Goal: Information Seeking & Learning: Understand process/instructions

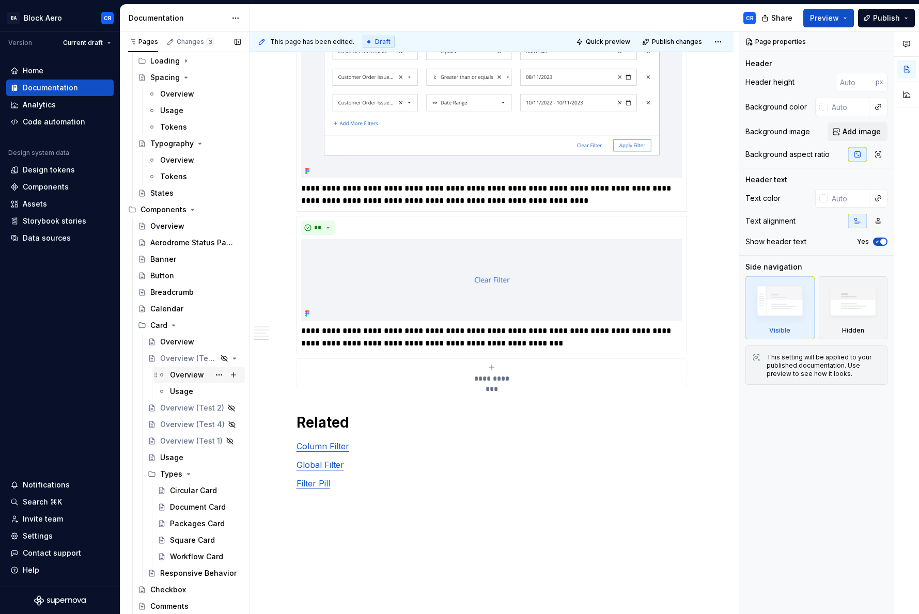
scroll to position [301, 0]
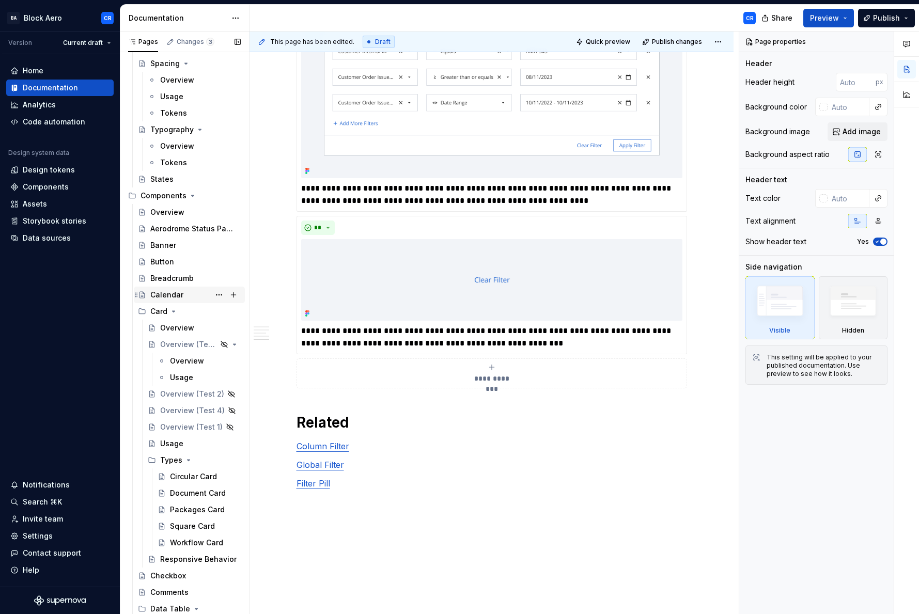
click at [163, 295] on div "Calendar" at bounding box center [166, 295] width 33 height 10
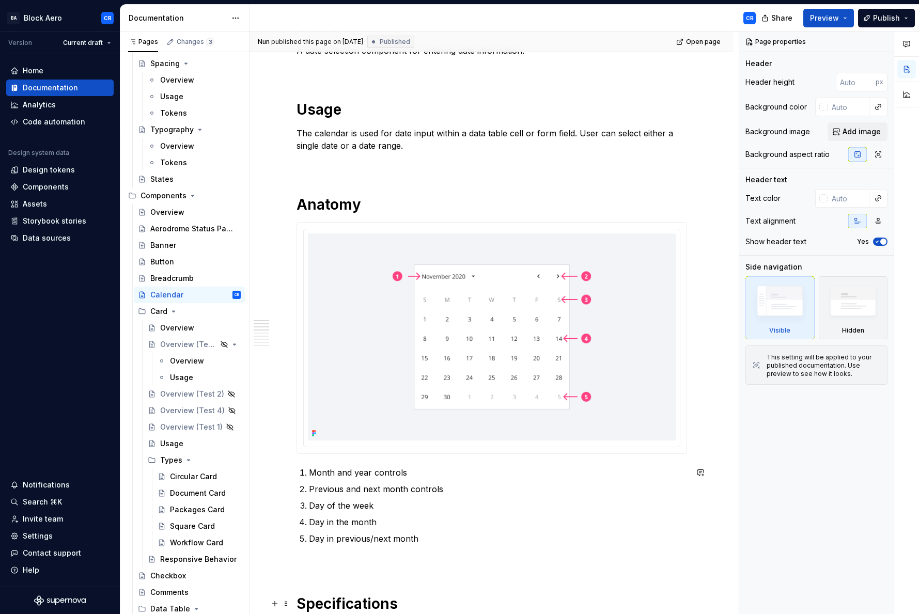
scroll to position [569, 0]
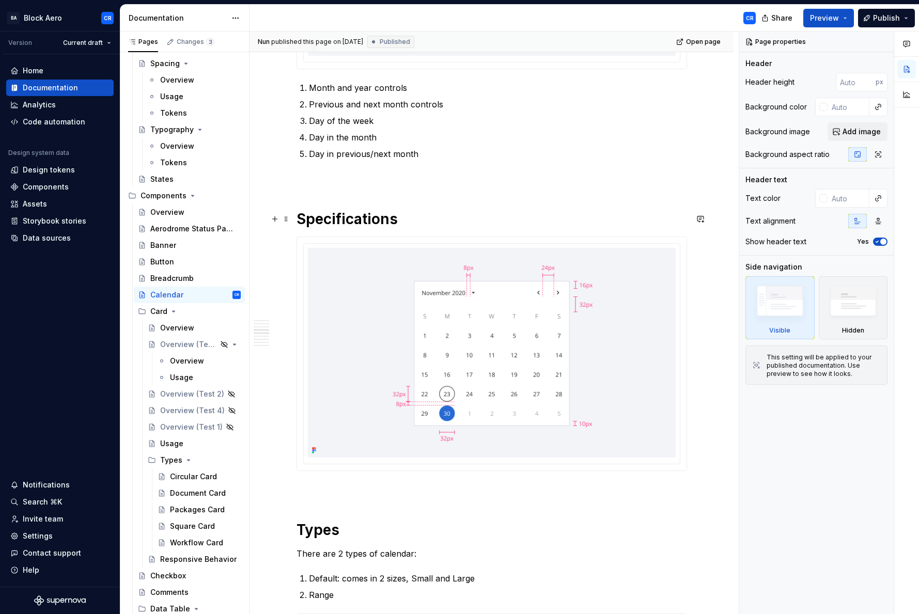
click at [410, 224] on h1 "Specifications" at bounding box center [492, 219] width 391 height 19
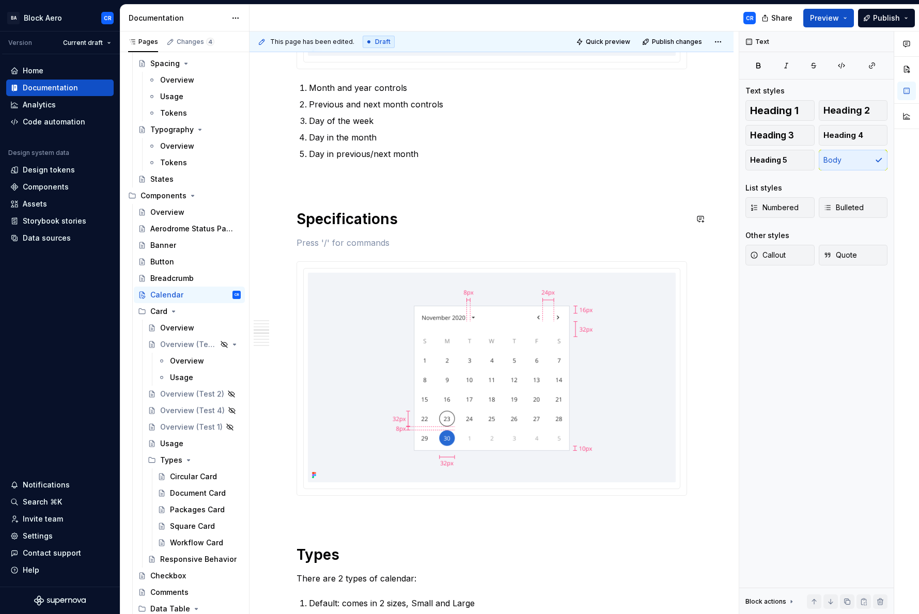
type textarea "*"
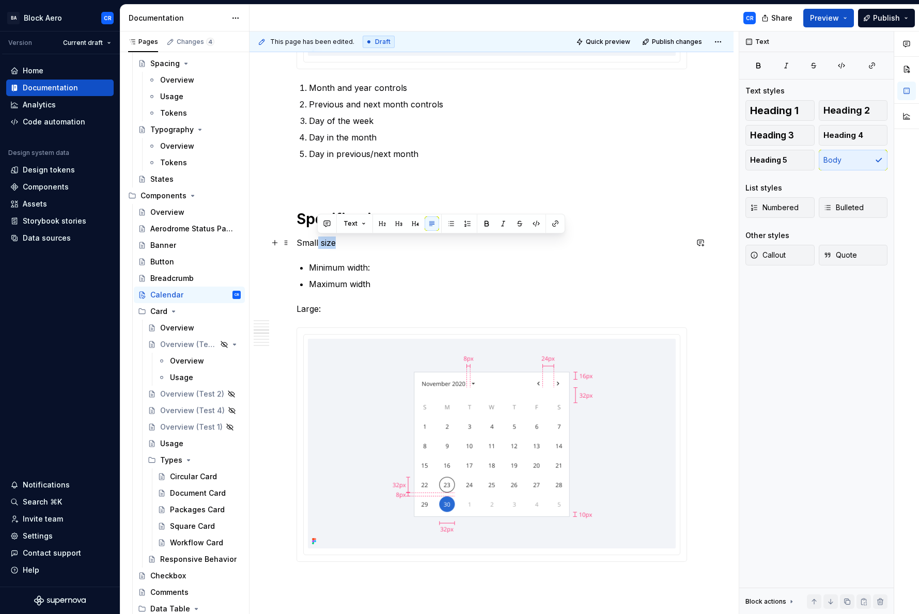
drag, startPoint x: 317, startPoint y: 239, endPoint x: 351, endPoint y: 240, distance: 33.6
click at [351, 240] on p "Small size" at bounding box center [492, 243] width 391 height 12
click at [384, 287] on p "Maximum width" at bounding box center [498, 284] width 378 height 12
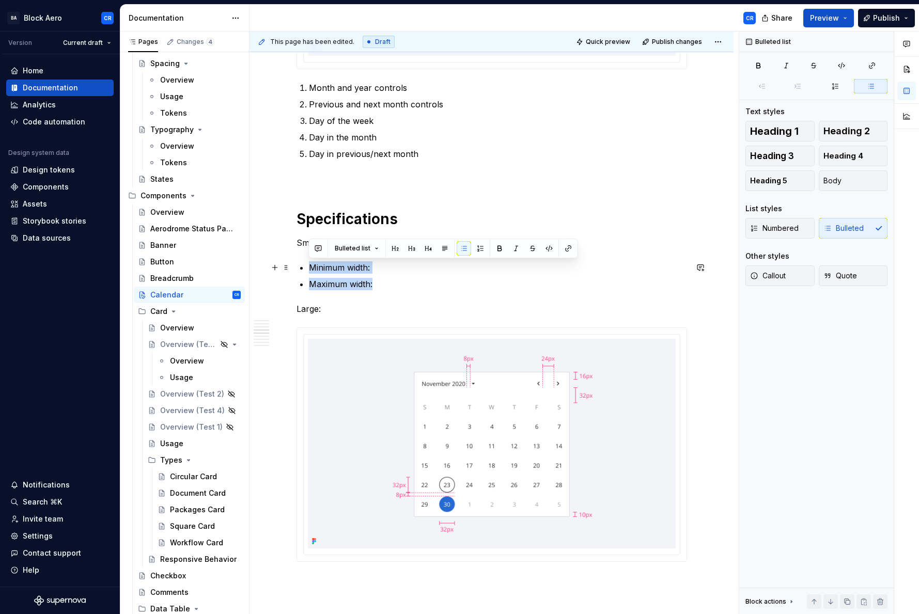
drag, startPoint x: 381, startPoint y: 284, endPoint x: 296, endPoint y: 270, distance: 86.4
copy ul "Minimum width: Maximum width:"
click at [337, 311] on p "Large:" at bounding box center [492, 309] width 391 height 12
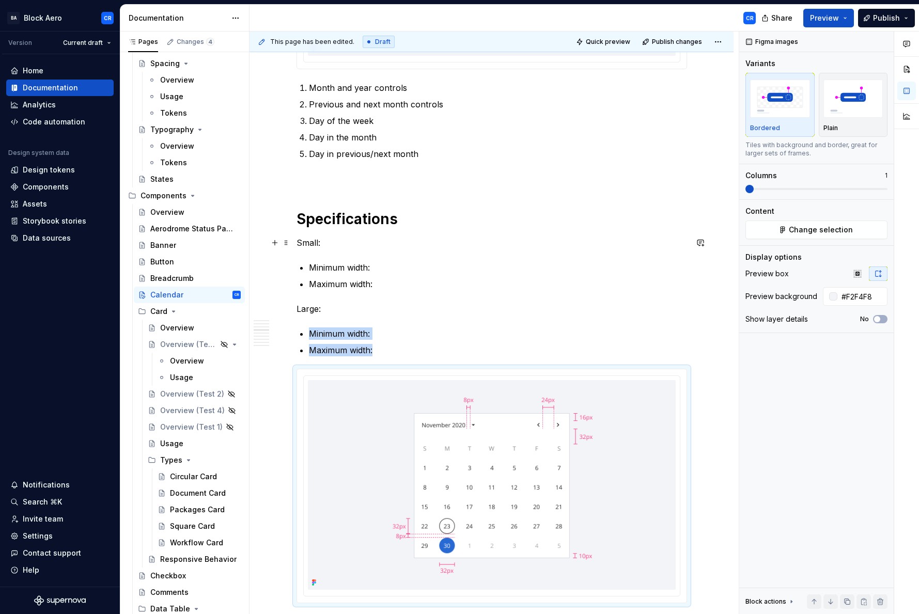
click at [351, 243] on p "Small:" at bounding box center [492, 243] width 391 height 12
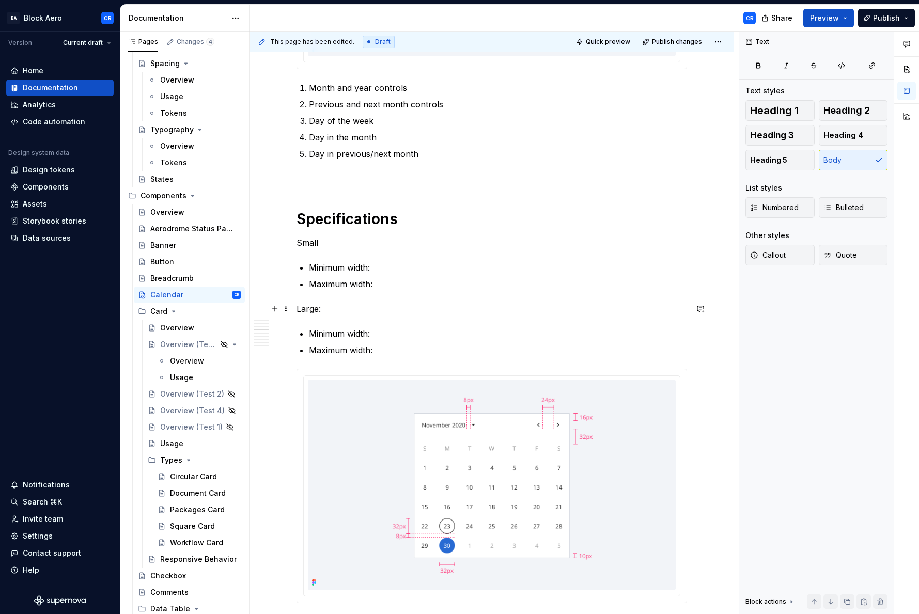
click at [341, 309] on p "Large:" at bounding box center [492, 309] width 391 height 12
click at [386, 267] on p "Minimum width:" at bounding box center [498, 267] width 378 height 12
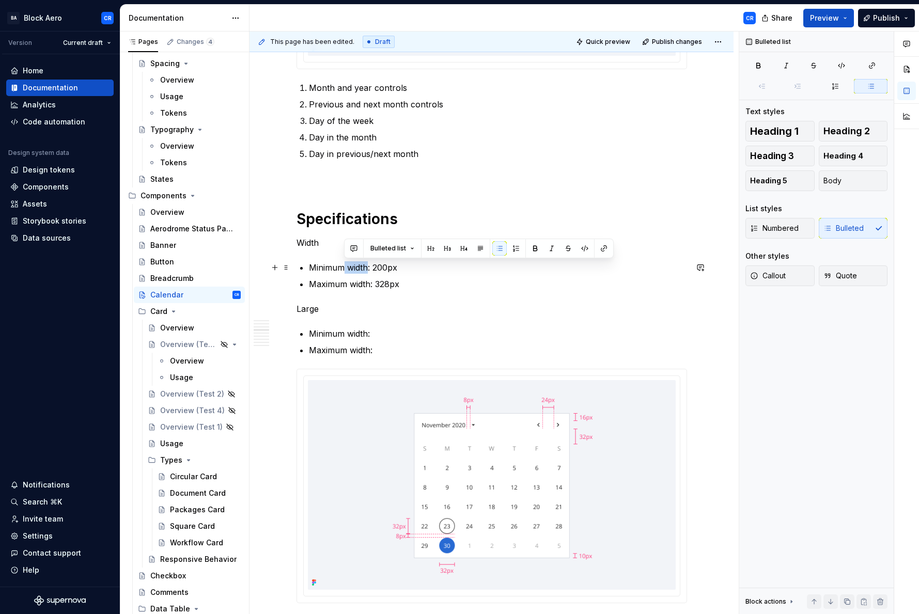
drag, startPoint x: 367, startPoint y: 268, endPoint x: 344, endPoint y: 267, distance: 23.3
click at [344, 267] on p "Minimum width: 200px" at bounding box center [498, 267] width 378 height 12
click at [344, 267] on p "Minimum: 200px" at bounding box center [498, 267] width 378 height 12
click at [313, 311] on p "Large" at bounding box center [492, 309] width 391 height 12
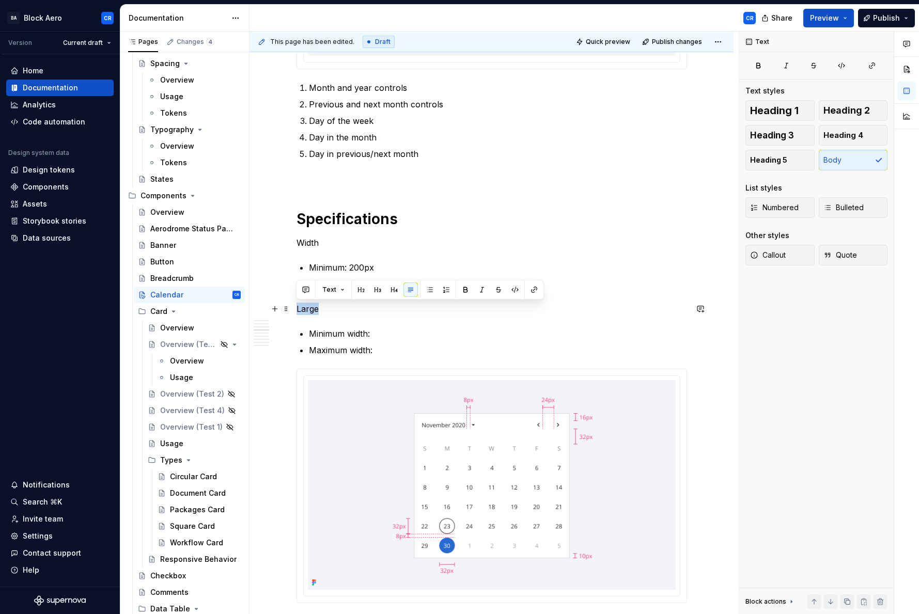
click at [313, 311] on p "Large" at bounding box center [492, 309] width 391 height 12
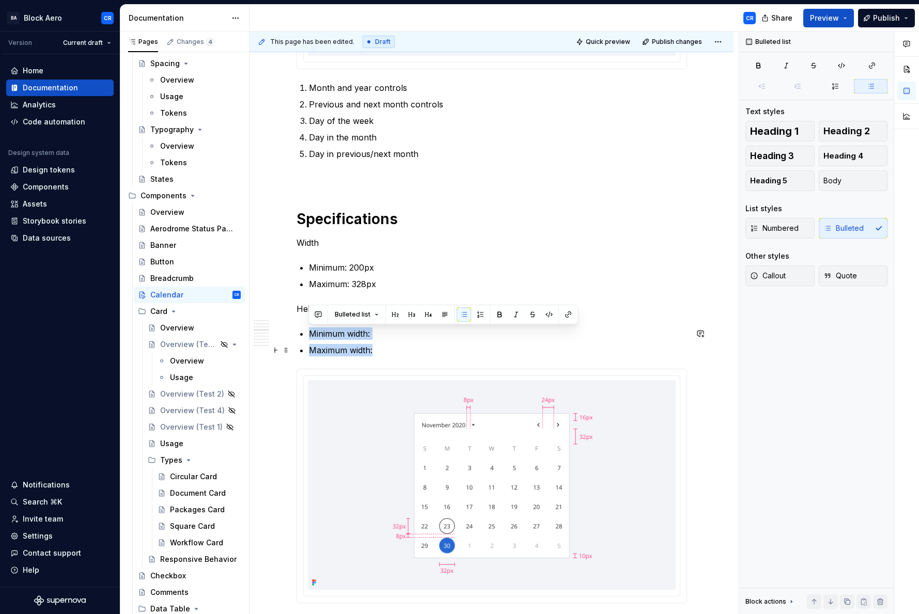
drag, startPoint x: 310, startPoint y: 332, endPoint x: 389, endPoint y: 352, distance: 81.5
click at [389, 352] on ul "Minimum width: Maximum width:" at bounding box center [498, 342] width 378 height 29
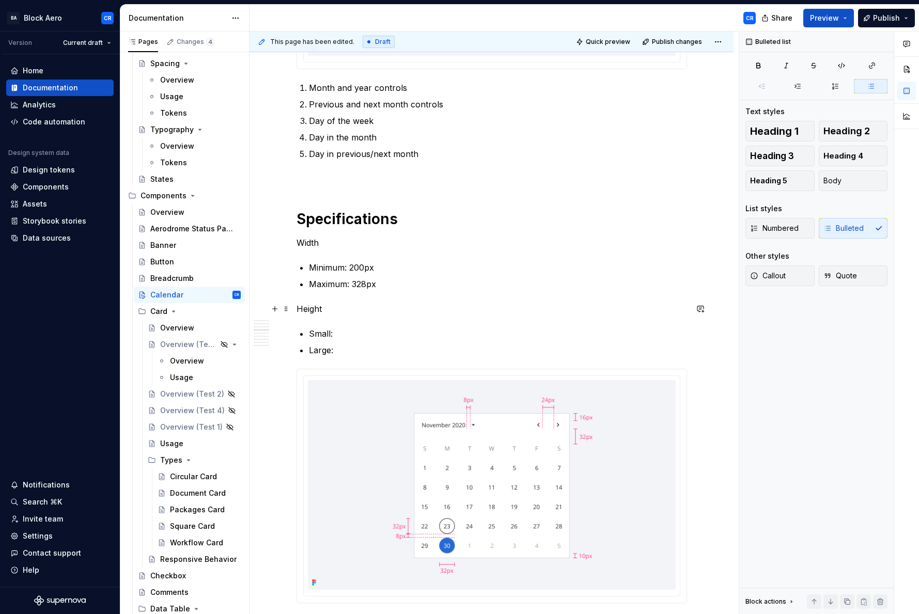
click at [329, 312] on p "Height" at bounding box center [492, 309] width 391 height 12
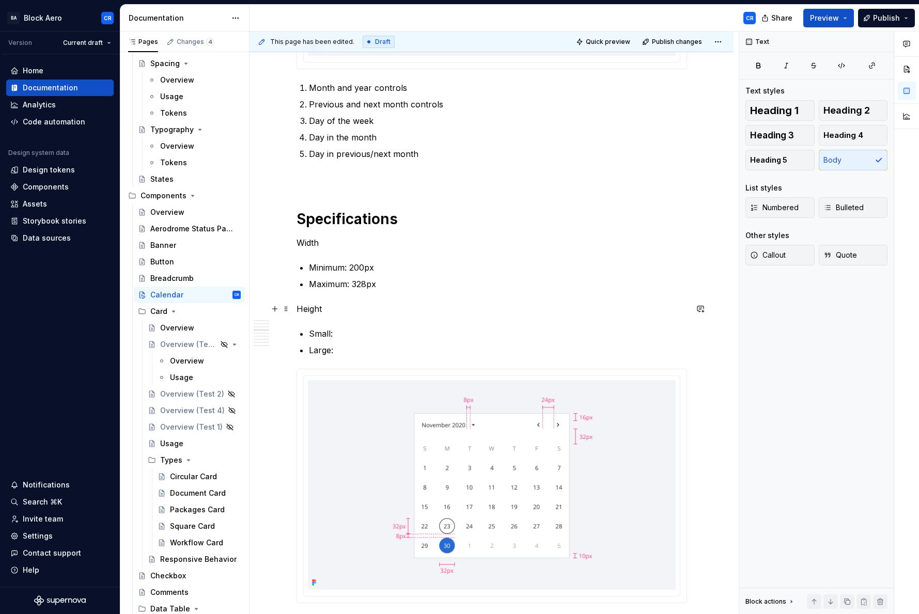
click at [298, 308] on p "Height" at bounding box center [492, 309] width 391 height 12
click at [325, 249] on p "Width" at bounding box center [492, 243] width 391 height 12
click at [297, 243] on p "Width" at bounding box center [492, 243] width 391 height 12
click at [316, 265] on p "Minimum: 200px" at bounding box center [498, 267] width 378 height 12
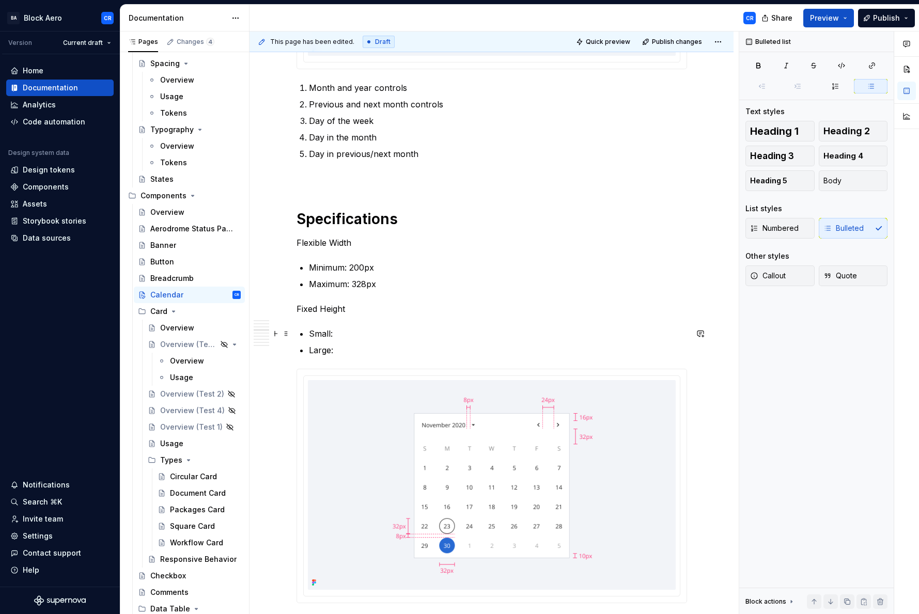
click at [356, 339] on p "Small:" at bounding box center [498, 334] width 378 height 12
click at [348, 354] on p "Large:" at bounding box center [498, 350] width 378 height 12
click at [351, 335] on p "Small:" at bounding box center [498, 334] width 378 height 12
click at [328, 244] on p "Flexible Width" at bounding box center [492, 243] width 391 height 12
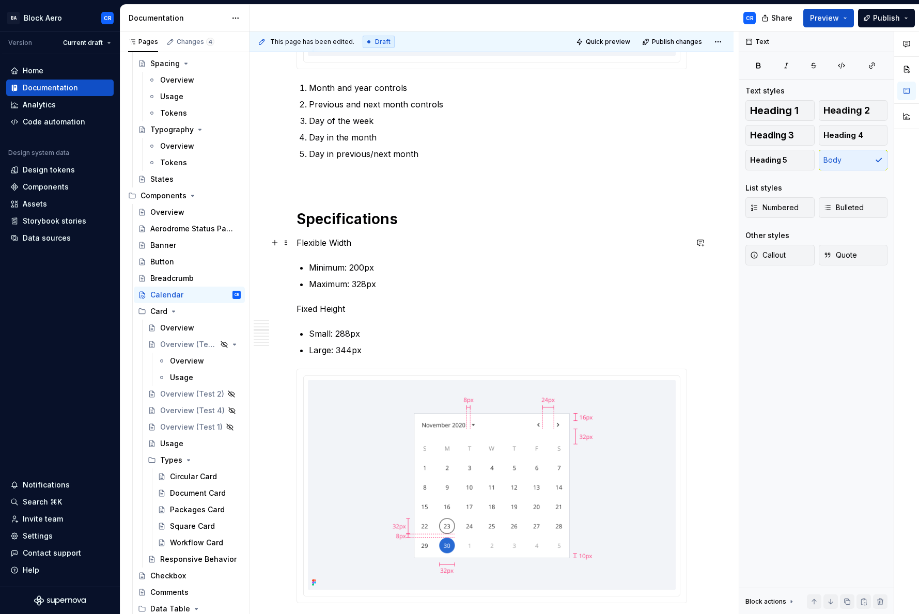
click at [369, 246] on p "Flexible Width" at bounding box center [492, 243] width 391 height 12
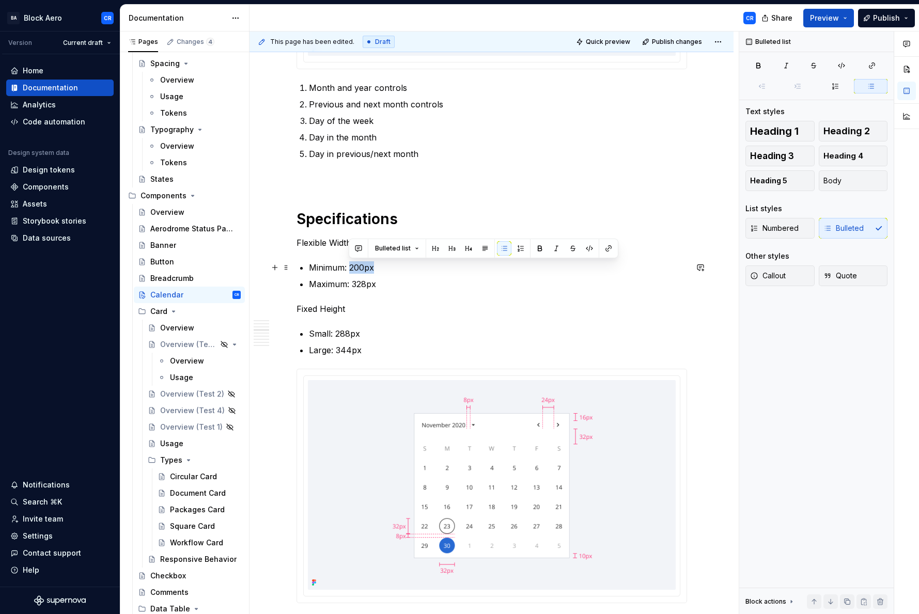
drag, startPoint x: 351, startPoint y: 267, endPoint x: 377, endPoint y: 265, distance: 25.9
click at [377, 265] on p "Minimum: 200px" at bounding box center [498, 267] width 378 height 12
click at [580, 252] on div "Bulleted list" at bounding box center [483, 248] width 265 height 14
click at [582, 251] on button "button" at bounding box center [589, 248] width 14 height 14
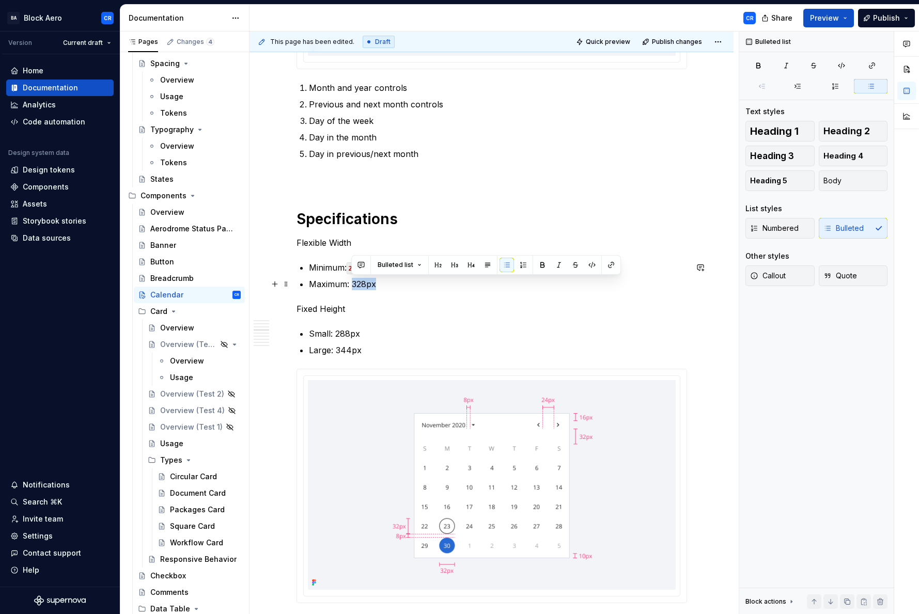
drag, startPoint x: 388, startPoint y: 280, endPoint x: 394, endPoint y: 280, distance: 5.7
click at [394, 280] on p "Maximum: 328px" at bounding box center [498, 284] width 378 height 12
click at [589, 264] on button "button" at bounding box center [592, 265] width 14 height 14
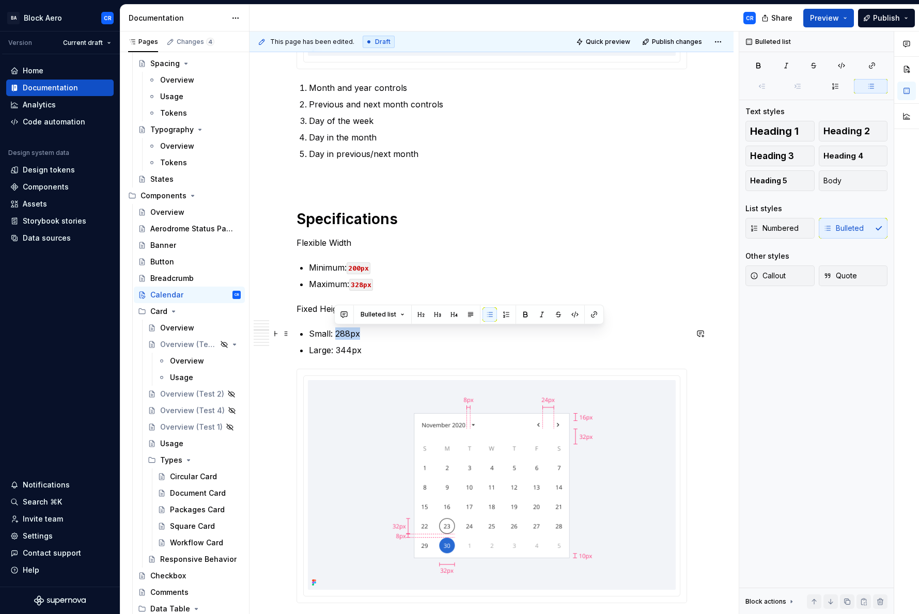
drag, startPoint x: 336, startPoint y: 334, endPoint x: 387, endPoint y: 332, distance: 50.7
click at [387, 332] on p "Small: 288px" at bounding box center [498, 334] width 378 height 12
click at [570, 316] on button "button" at bounding box center [575, 314] width 14 height 14
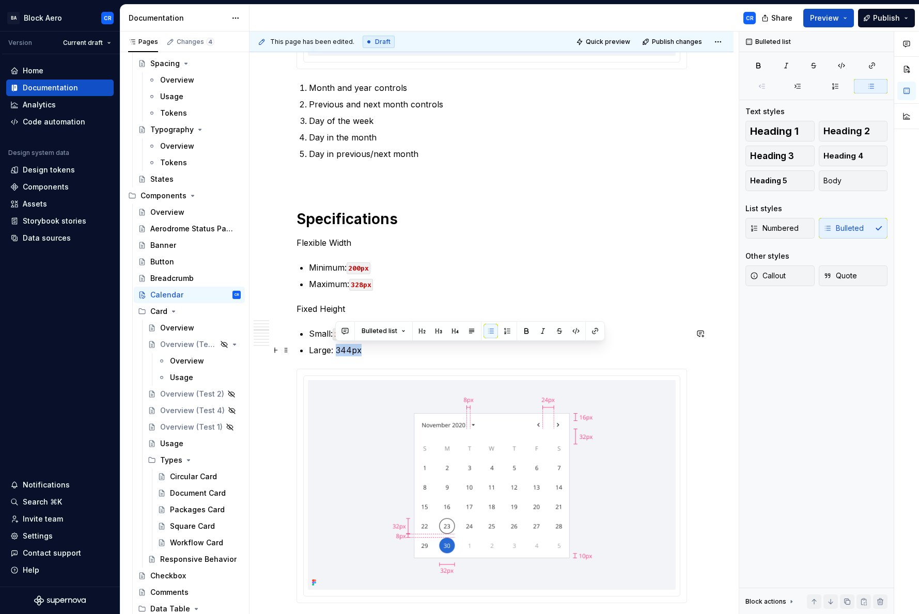
drag, startPoint x: 338, startPoint y: 351, endPoint x: 374, endPoint y: 351, distance: 36.2
click at [374, 351] on p "Large: 344px" at bounding box center [498, 350] width 378 height 12
click at [571, 333] on button "button" at bounding box center [576, 331] width 14 height 14
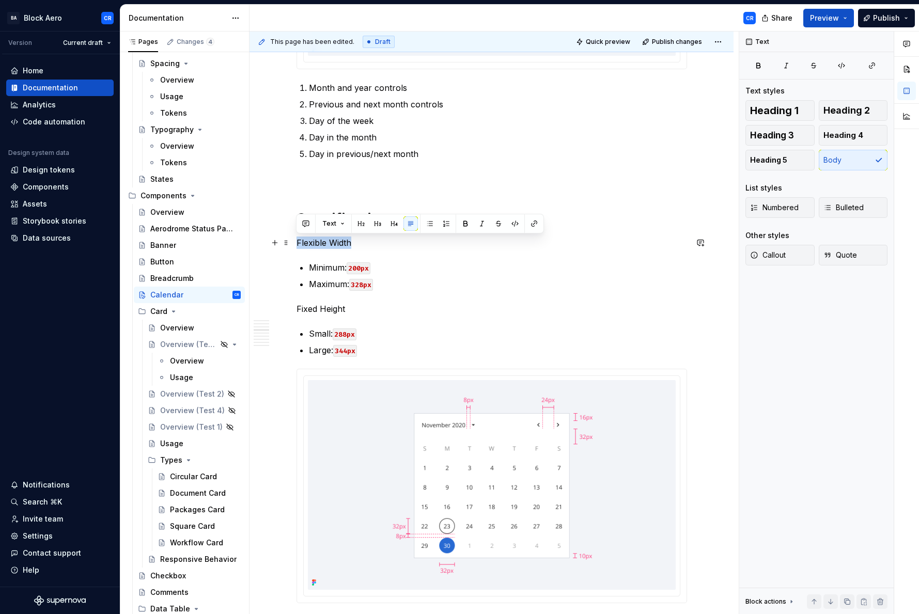
drag, startPoint x: 392, startPoint y: 244, endPoint x: 292, endPoint y: 243, distance: 99.7
click at [466, 226] on button "button" at bounding box center [465, 224] width 14 height 14
click at [434, 282] on p "Maximum: 328px" at bounding box center [498, 284] width 378 height 12
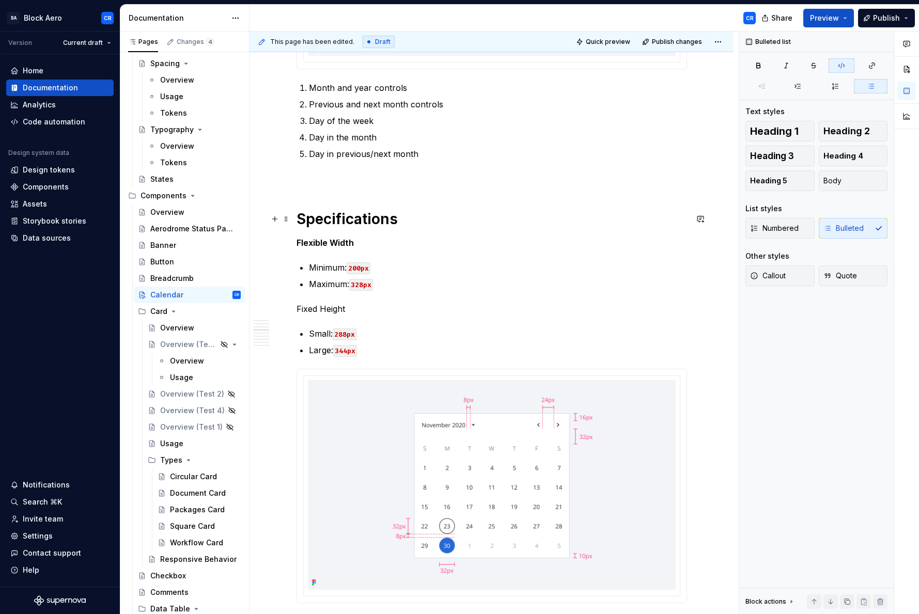
click at [377, 220] on h1 "Specifications" at bounding box center [492, 219] width 391 height 19
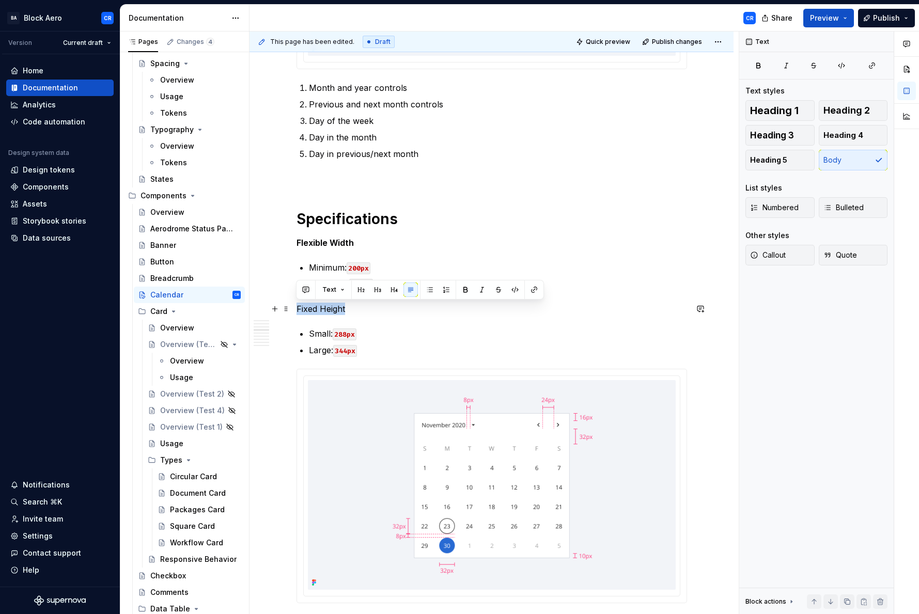
drag, startPoint x: 402, startPoint y: 305, endPoint x: 291, endPoint y: 304, distance: 111.1
click at [467, 291] on button "button" at bounding box center [465, 290] width 14 height 14
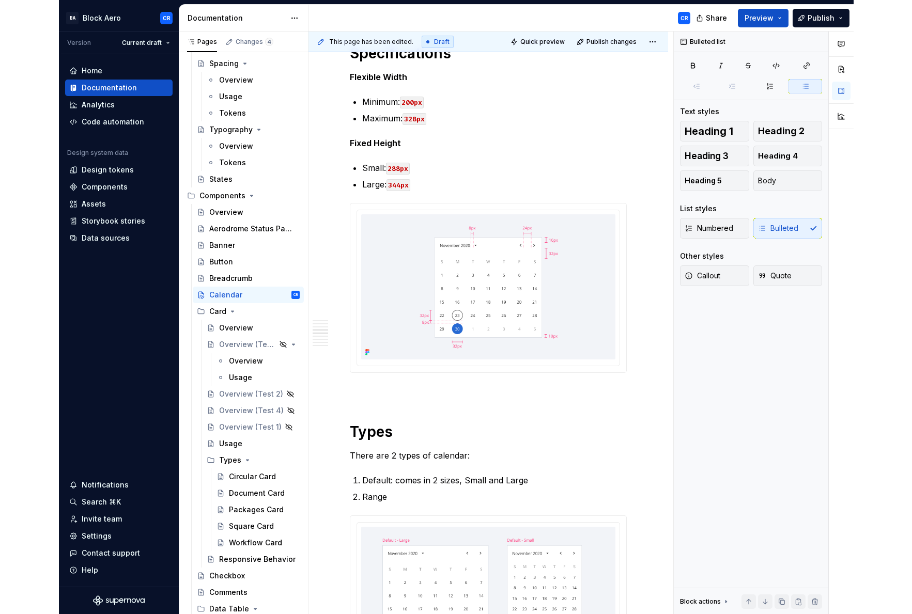
scroll to position [0, 0]
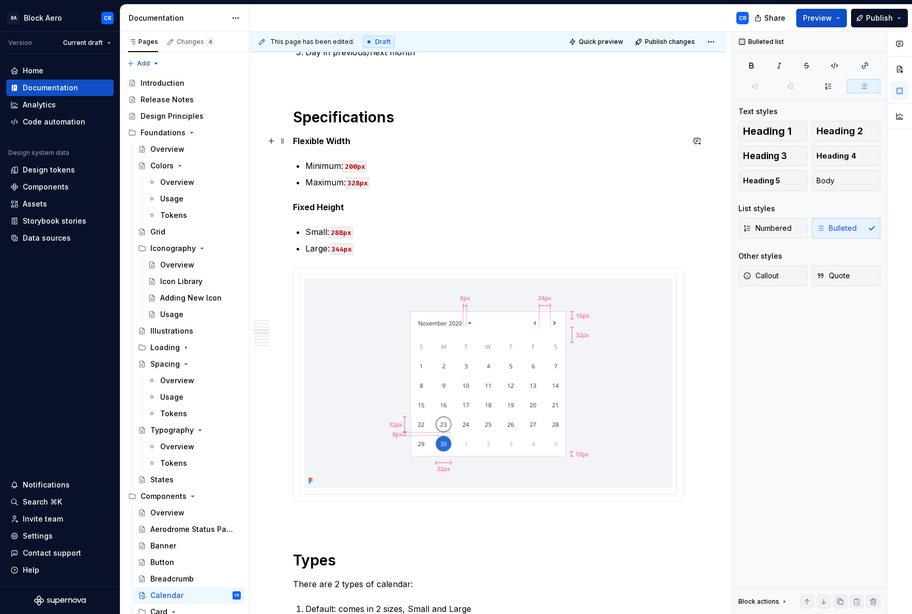
click at [315, 135] on p "Flexible Width" at bounding box center [488, 141] width 391 height 12
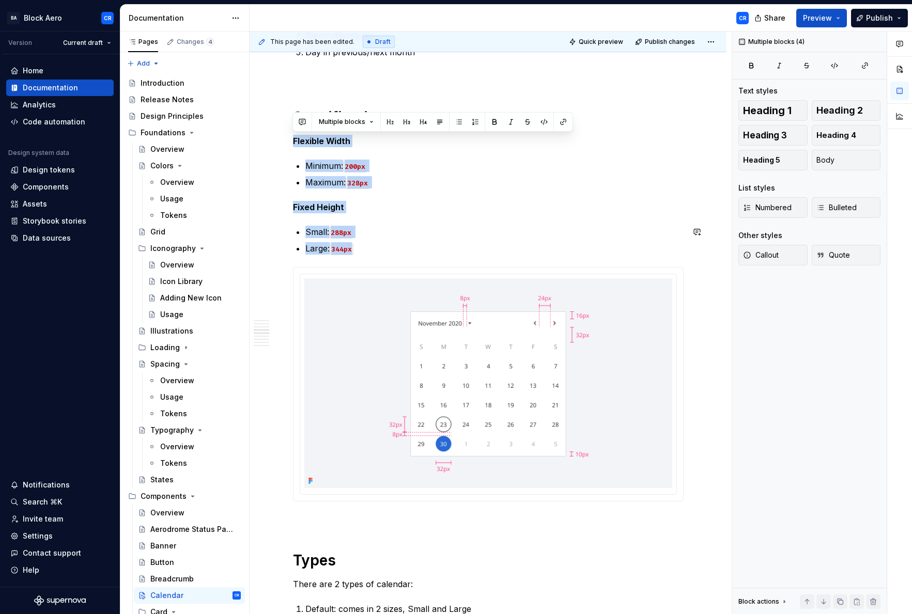
drag, startPoint x: 294, startPoint y: 141, endPoint x: 401, endPoint y: 255, distance: 157.2
click at [326, 142] on strong "Flexible Width" at bounding box center [321, 141] width 57 height 10
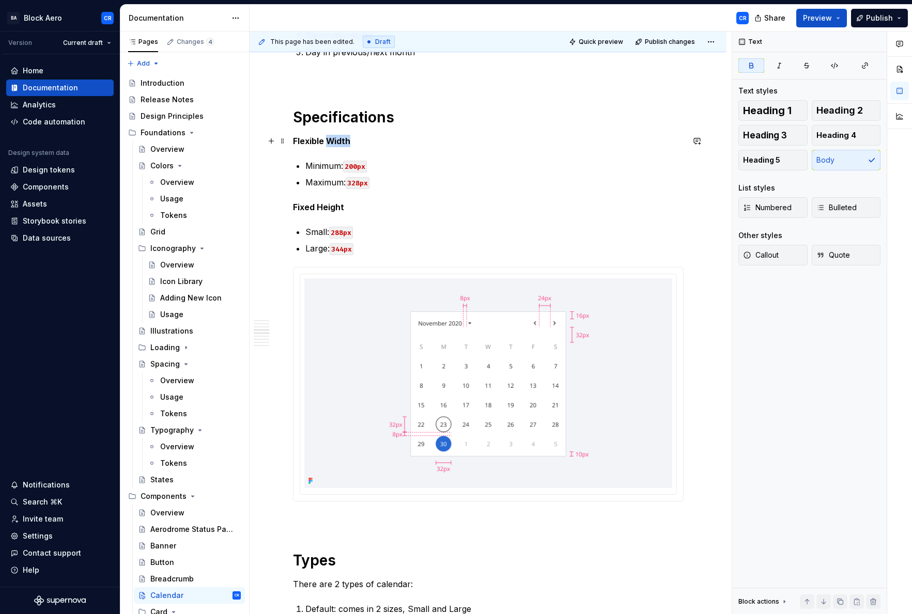
drag, startPoint x: 326, startPoint y: 141, endPoint x: 358, endPoint y: 141, distance: 32.0
click at [358, 141] on p "Flexible Width" at bounding box center [488, 141] width 391 height 12
click at [313, 143] on strong "Flexible Width" at bounding box center [321, 141] width 57 height 10
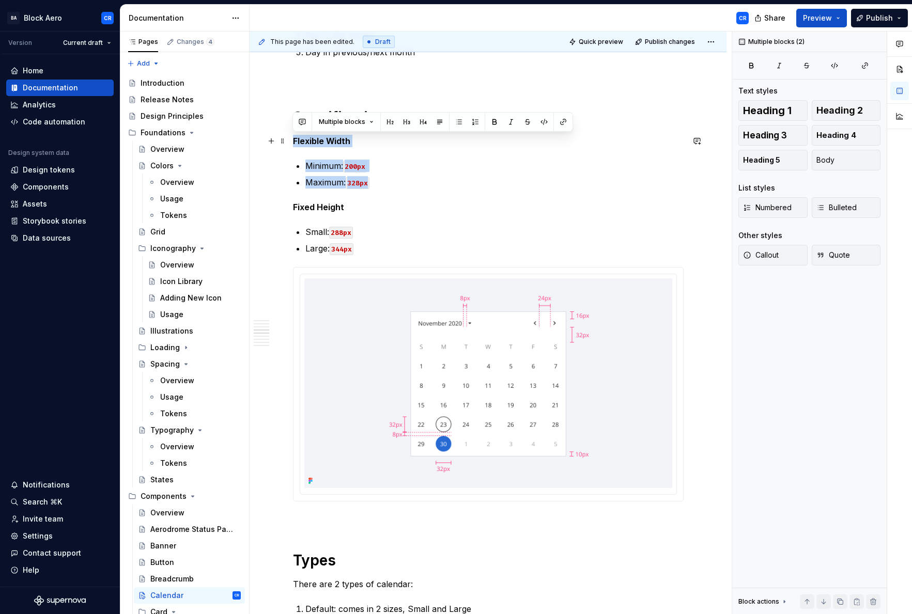
drag, startPoint x: 383, startPoint y: 182, endPoint x: 293, endPoint y: 144, distance: 98.4
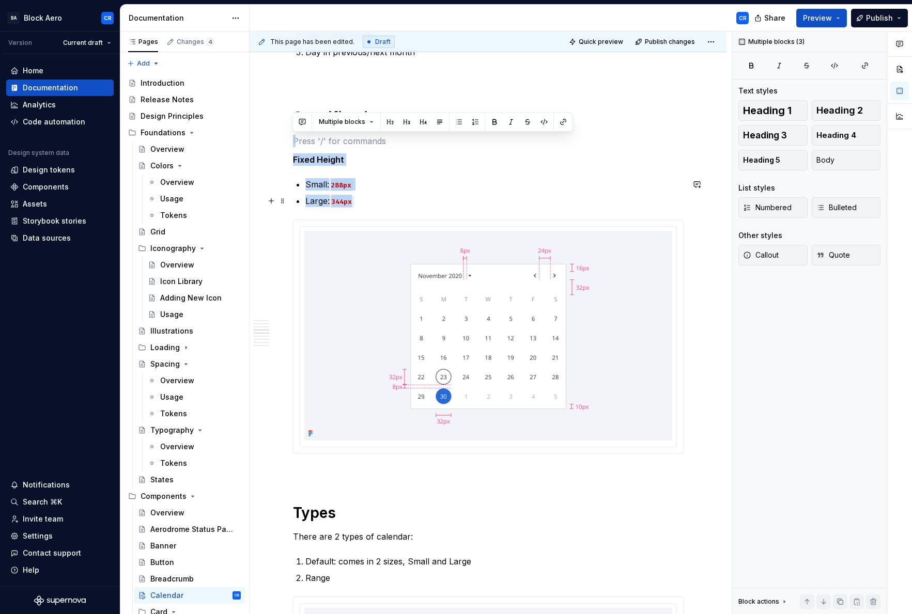
drag, startPoint x: 307, startPoint y: 140, endPoint x: 427, endPoint y: 202, distance: 135.2
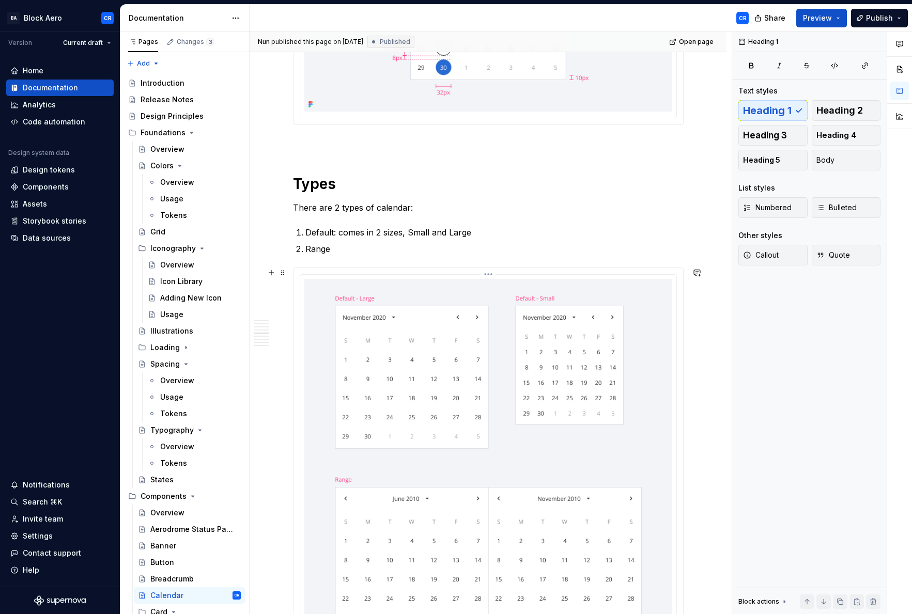
scroll to position [961, 0]
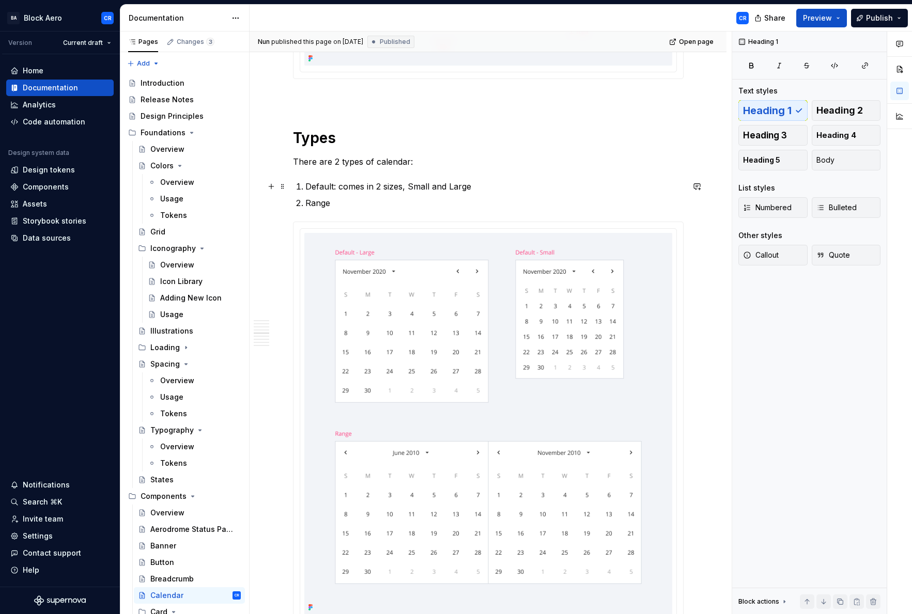
click at [341, 190] on p "Default: comes in 2 sizes, Small and Large" at bounding box center [494, 186] width 378 height 12
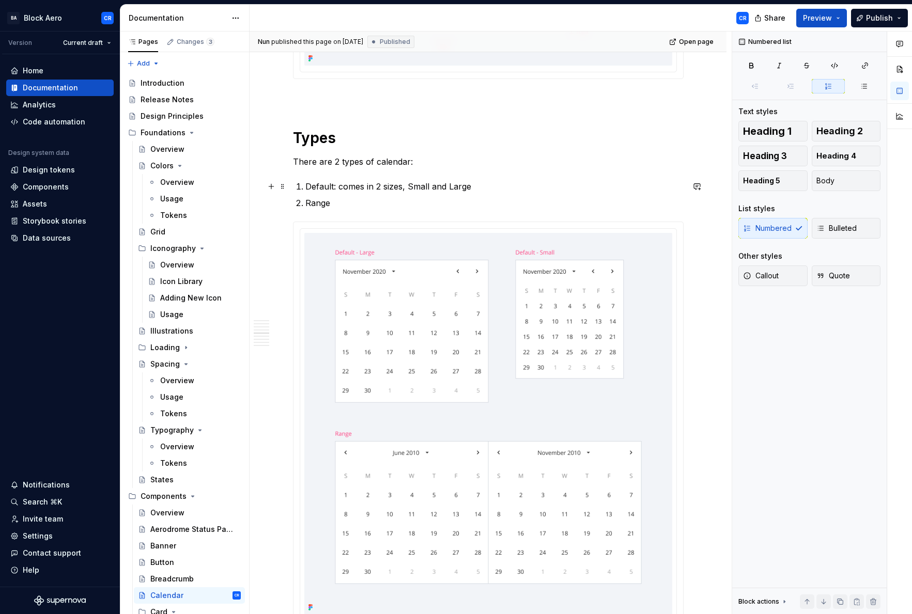
click at [308, 187] on p "Default: comes in 2 sizes, Small and Large" at bounding box center [494, 186] width 378 height 12
click at [419, 187] on p "Default: comes in 2 sizes, Small and Large" at bounding box center [494, 186] width 378 height 12
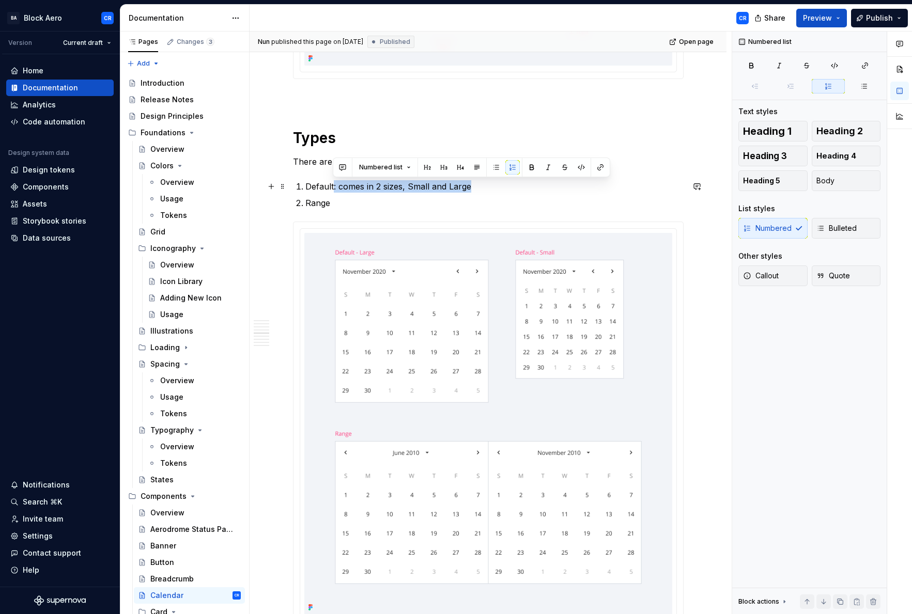
drag, startPoint x: 485, startPoint y: 184, endPoint x: 332, endPoint y: 184, distance: 152.9
click at [332, 184] on p "Default: comes in 2 sizes, Small and Large" at bounding box center [494, 186] width 378 height 12
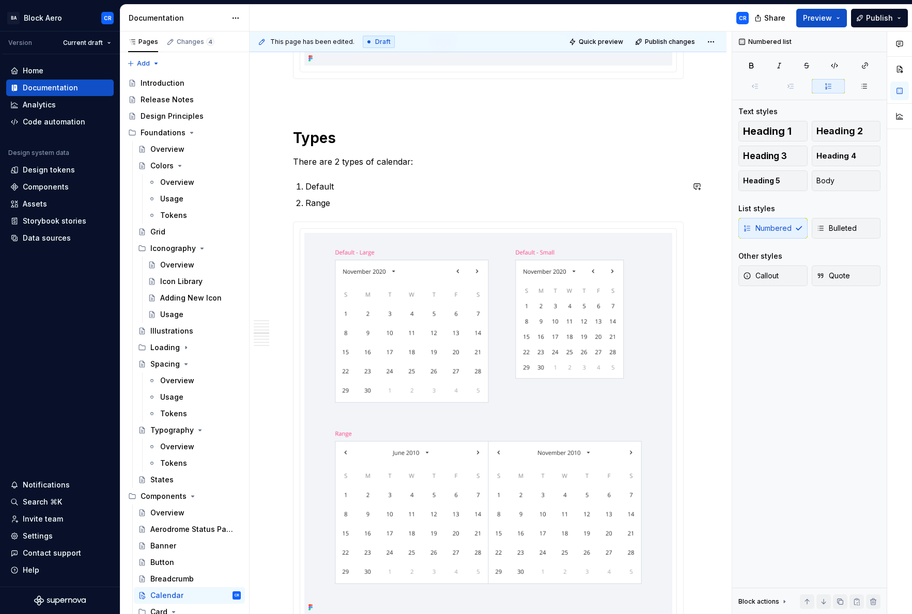
click at [377, 203] on p "Range" at bounding box center [494, 203] width 378 height 12
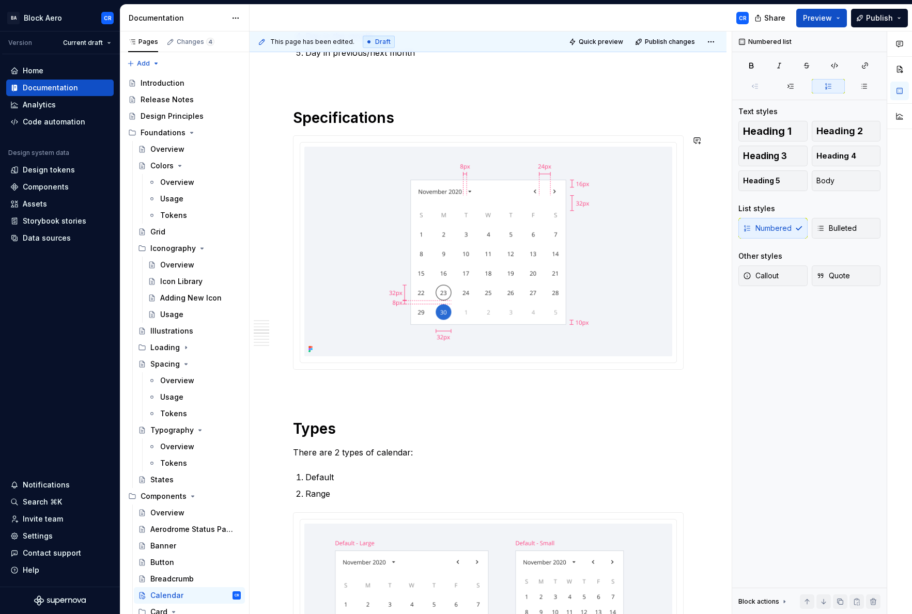
scroll to position [672, 0]
type textarea "*"
